Goal: Transaction & Acquisition: Download file/media

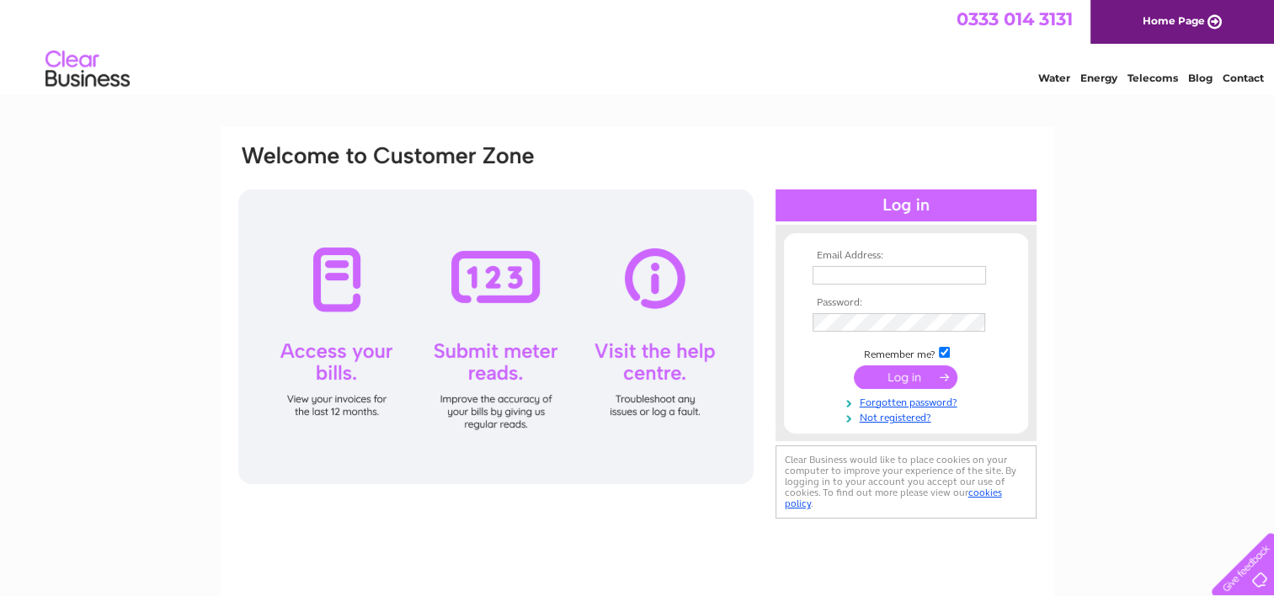
type input "[EMAIL_ADDRESS][DOMAIN_NAME]"
click at [908, 375] on input "submit" at bounding box center [906, 377] width 104 height 24
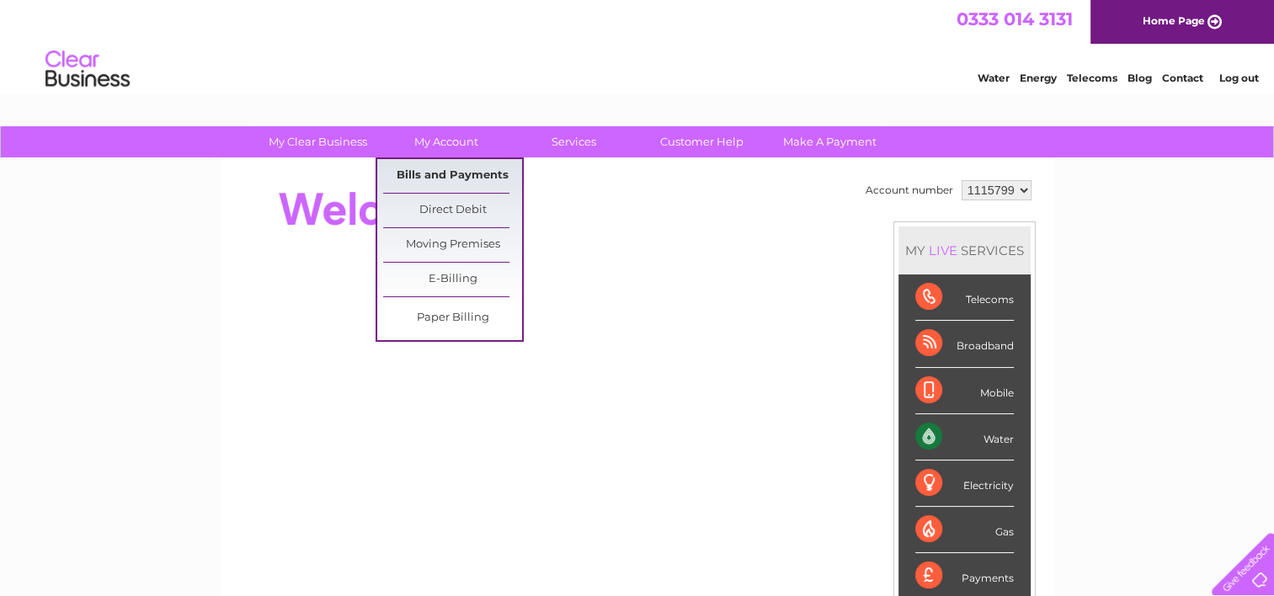
click at [427, 168] on link "Bills and Payments" at bounding box center [452, 176] width 139 height 34
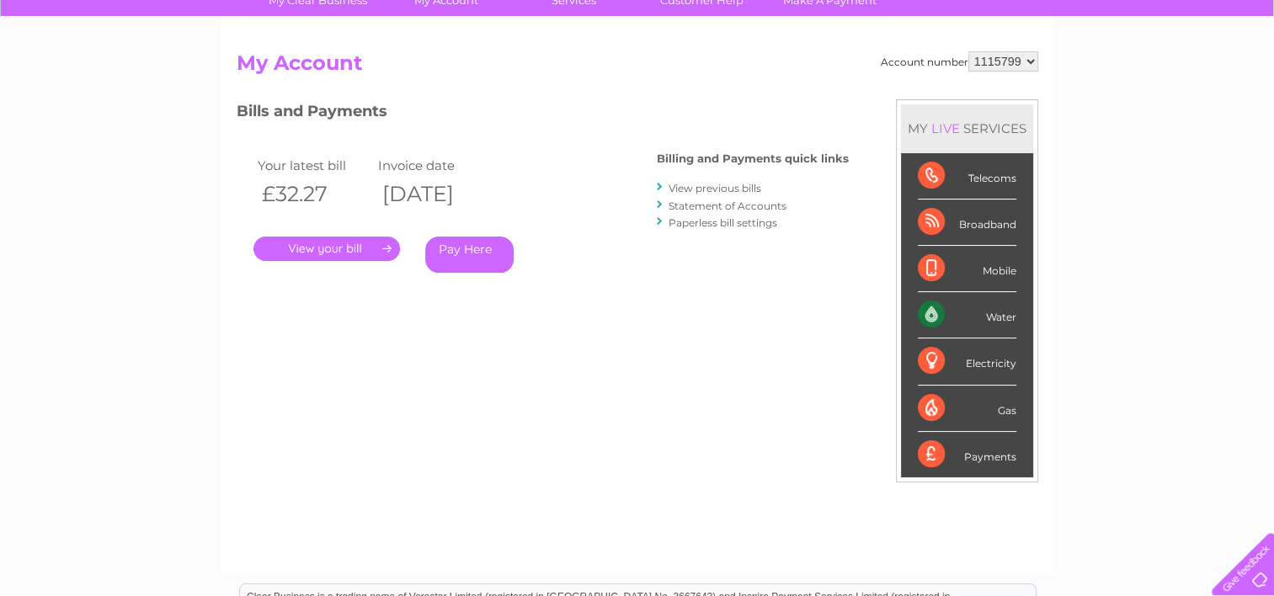
scroll to position [168, 0]
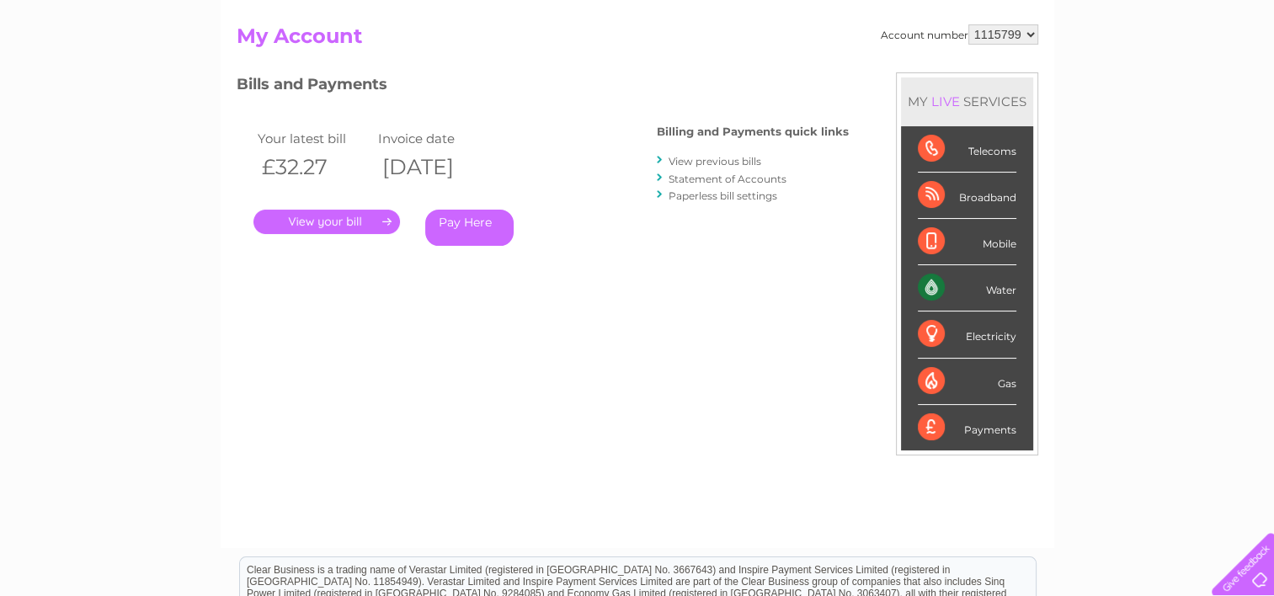
click at [696, 159] on link "View previous bills" at bounding box center [714, 161] width 93 height 13
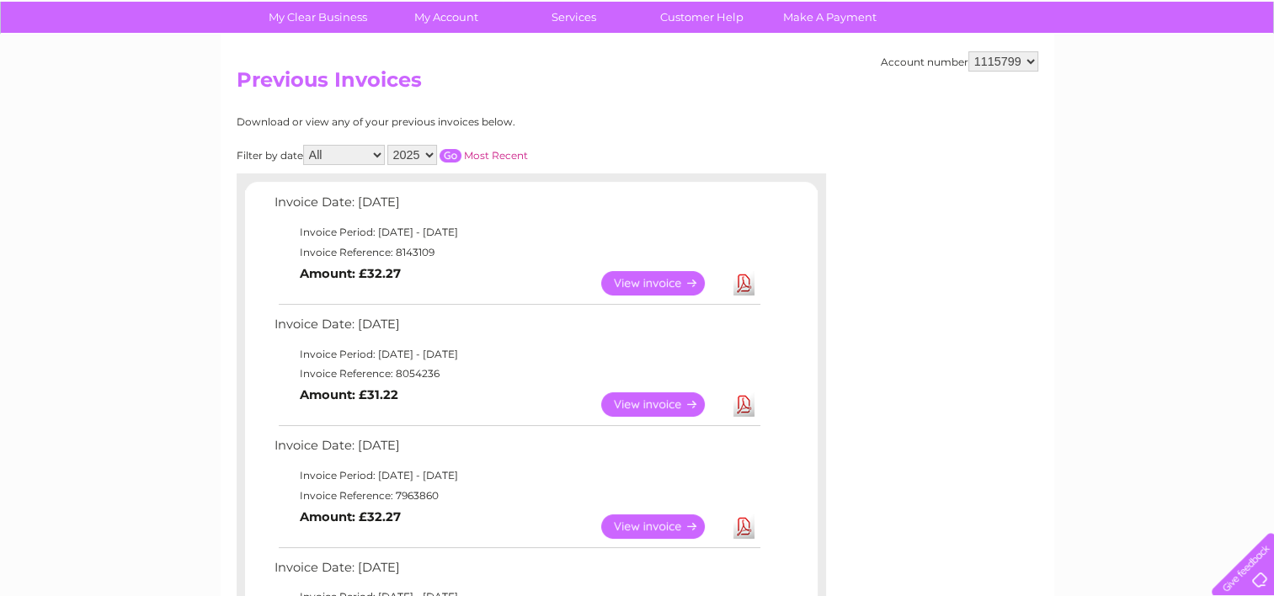
scroll to position [337, 0]
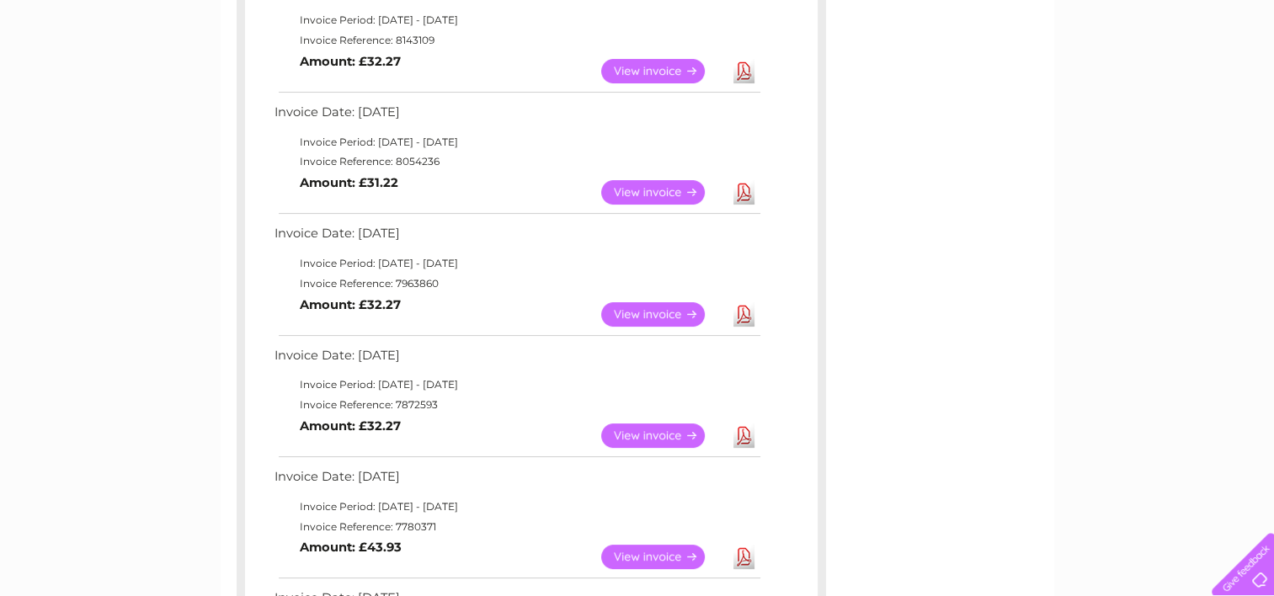
click at [748, 434] on link "Download" at bounding box center [743, 435] width 21 height 24
click at [734, 317] on link "Download" at bounding box center [743, 314] width 21 height 24
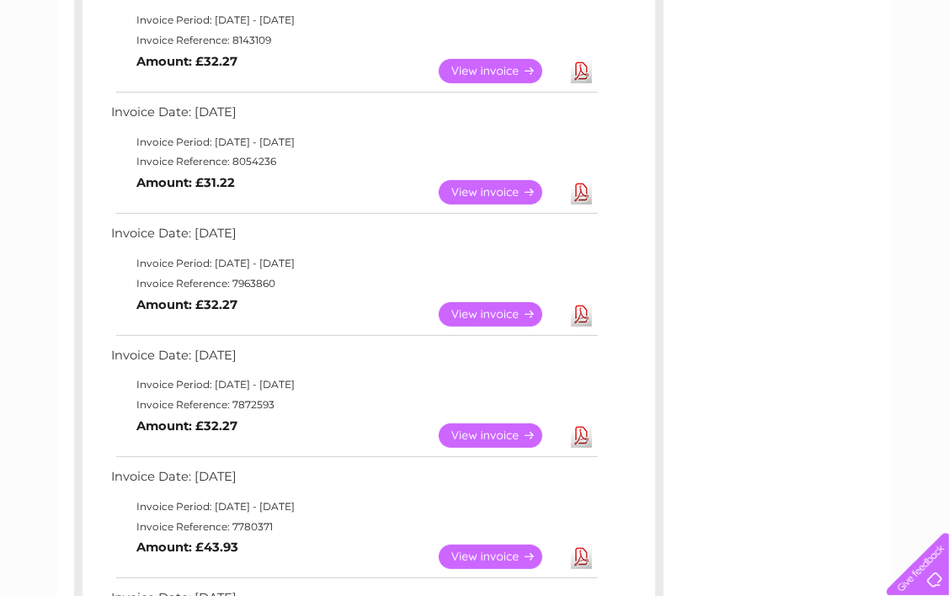
click at [579, 189] on link "Download" at bounding box center [581, 192] width 21 height 24
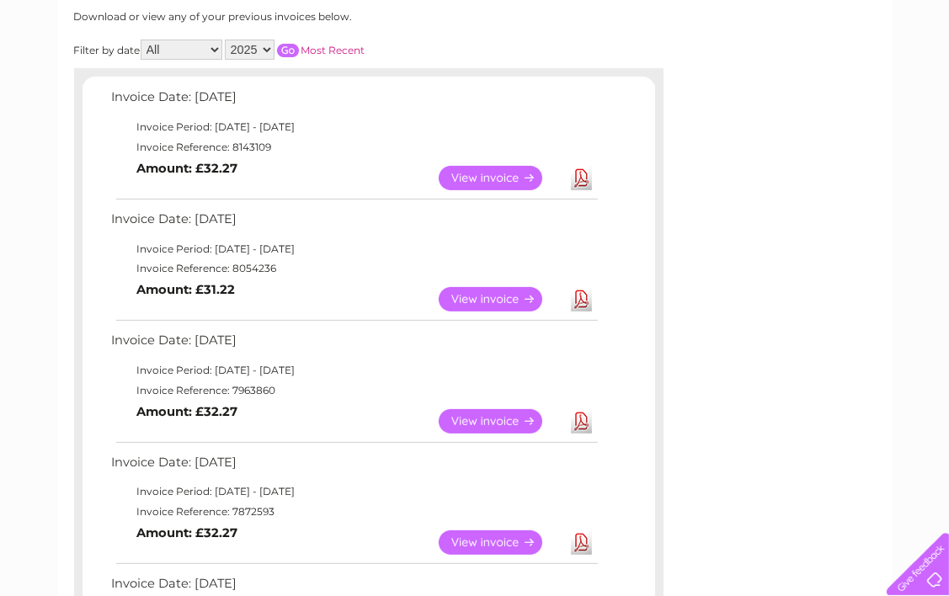
scroll to position [168, 0]
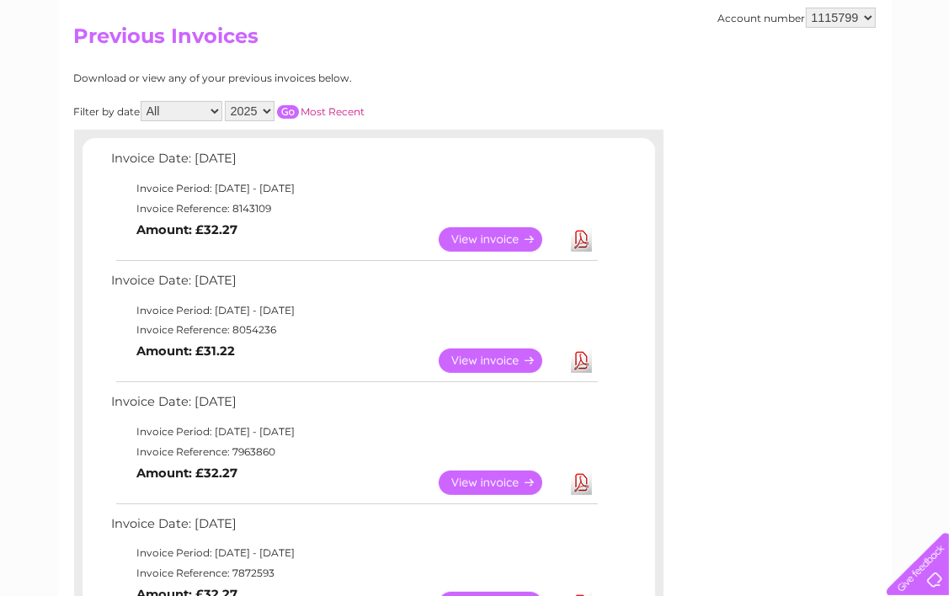
click at [578, 237] on link "Download" at bounding box center [581, 239] width 21 height 24
